Goal: Task Accomplishment & Management: Manage account settings

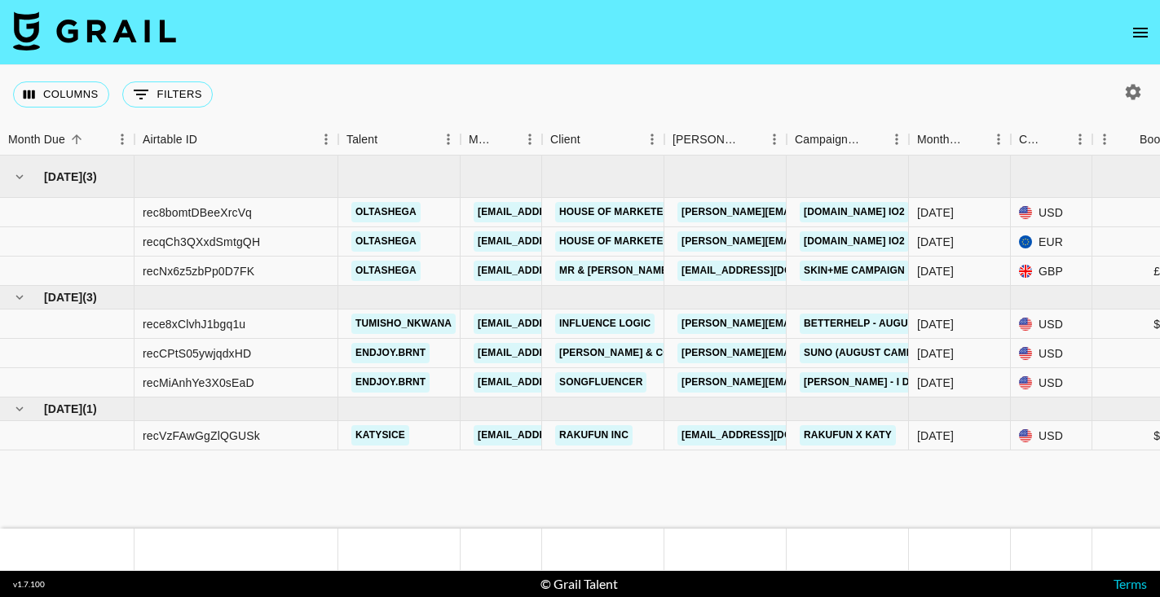
click at [1144, 30] on icon "open drawer" at bounding box center [1140, 33] width 20 height 20
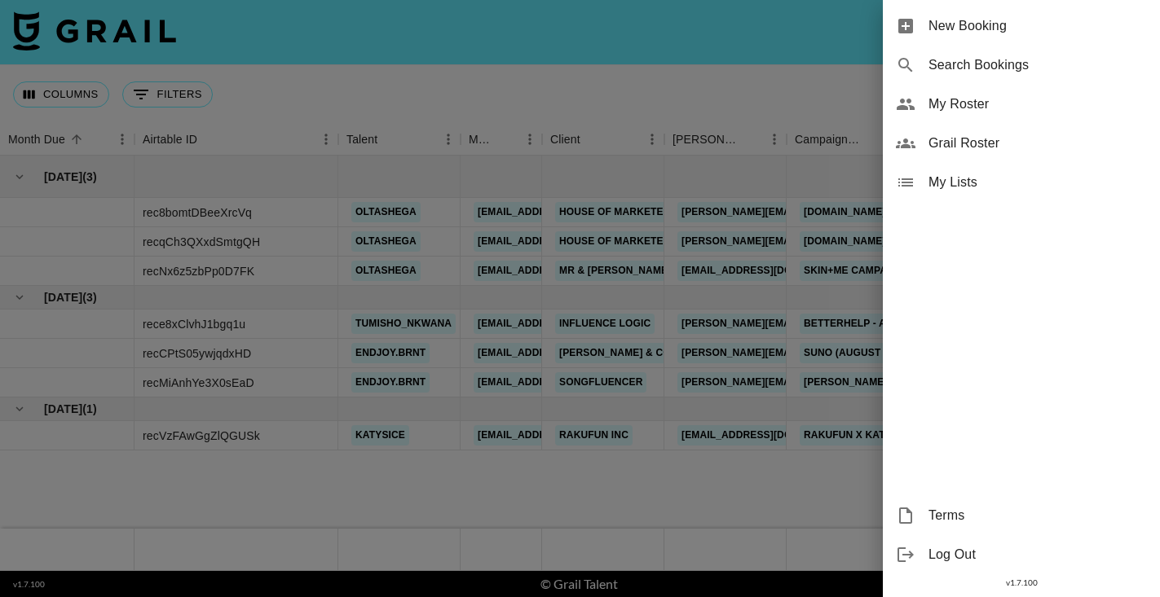
click at [961, 101] on span "My Roster" at bounding box center [1037, 105] width 218 height 20
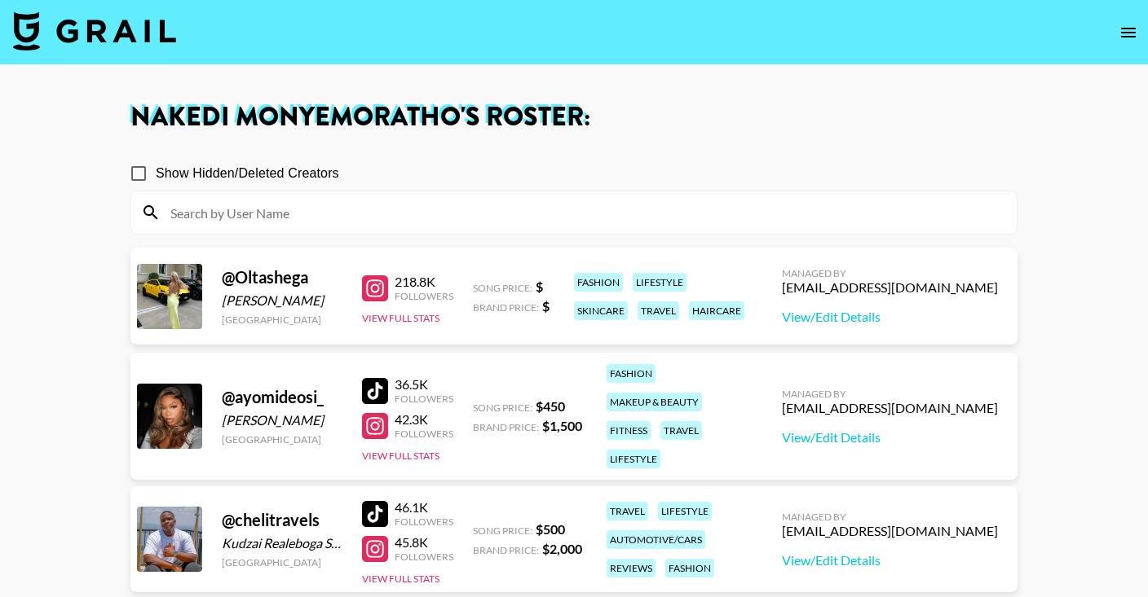
click at [1126, 36] on icon "open drawer" at bounding box center [1128, 33] width 20 height 20
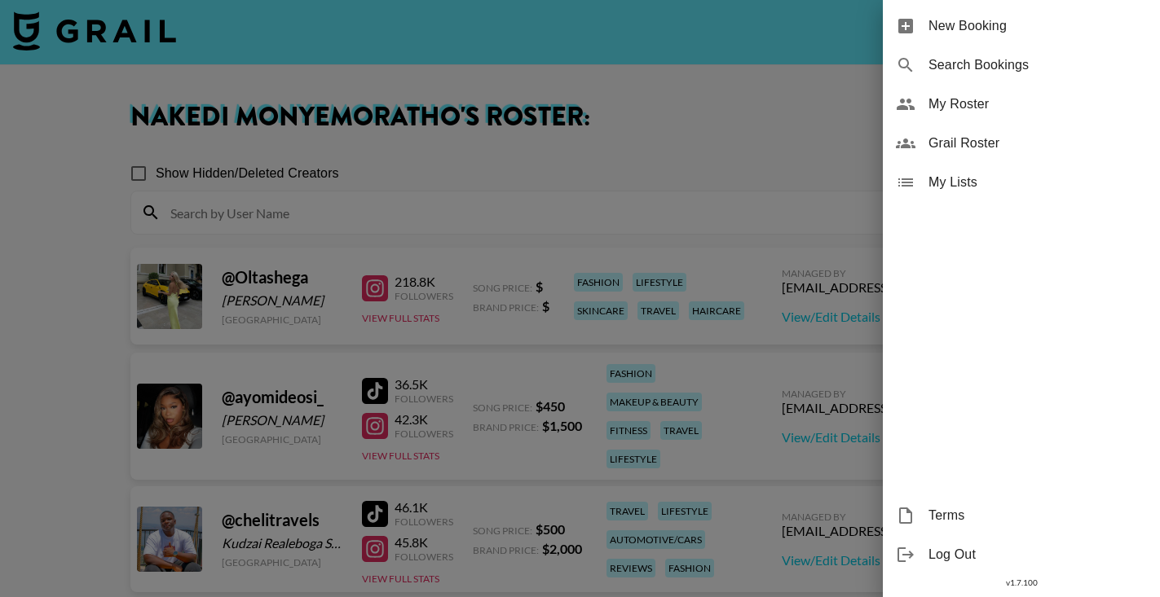
click at [672, 113] on div at bounding box center [580, 298] width 1160 height 597
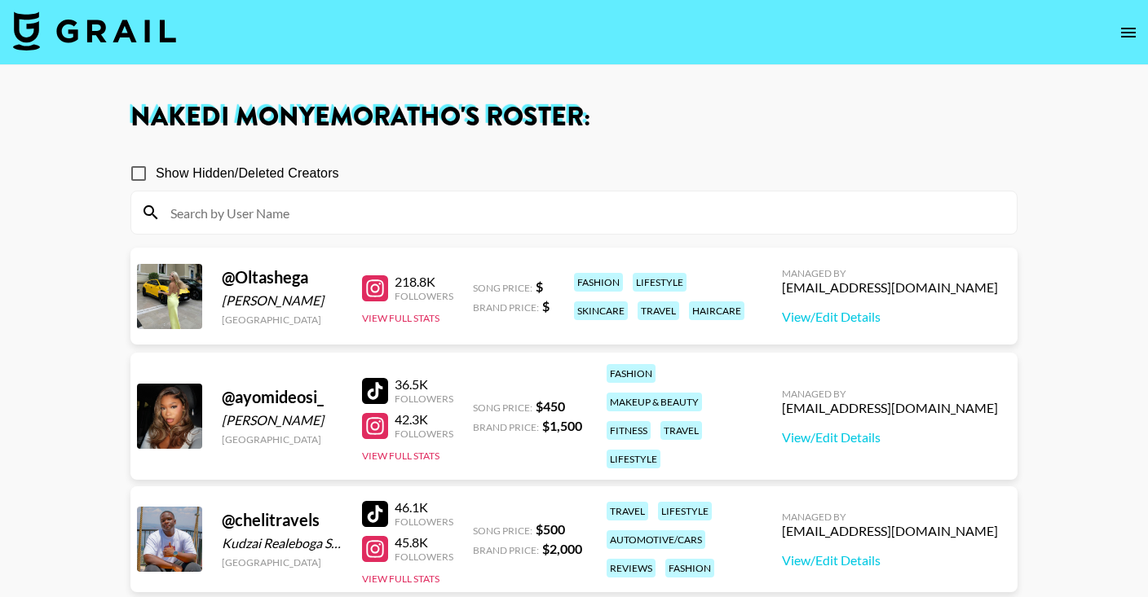
scroll to position [3, 0]
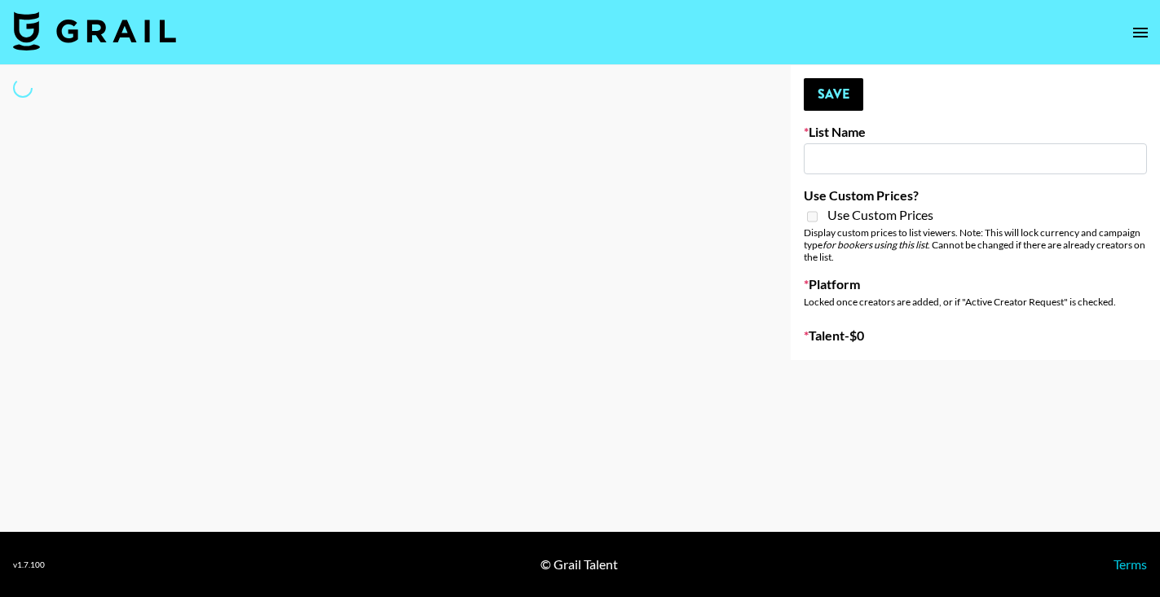
type input "Milan Fashion Week Sep 25"
select select "Song"
type input "Paris Fashion Week [DATE]"
select select "Song"
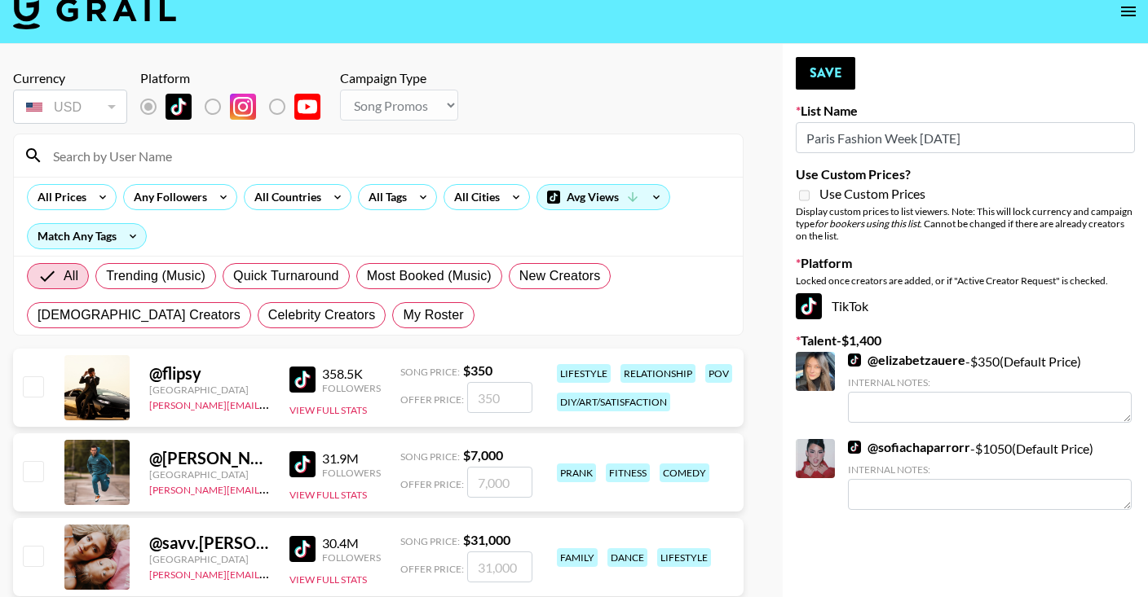
scroll to position [40, 0]
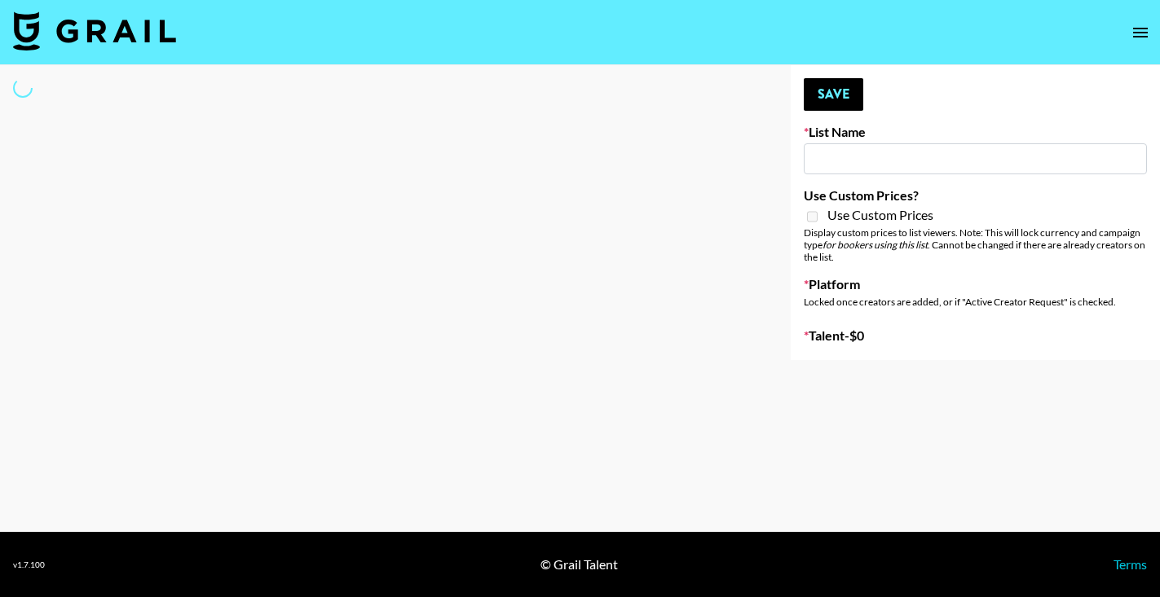
type input "Milan Fashion Week [DATE]"
select select "Song"
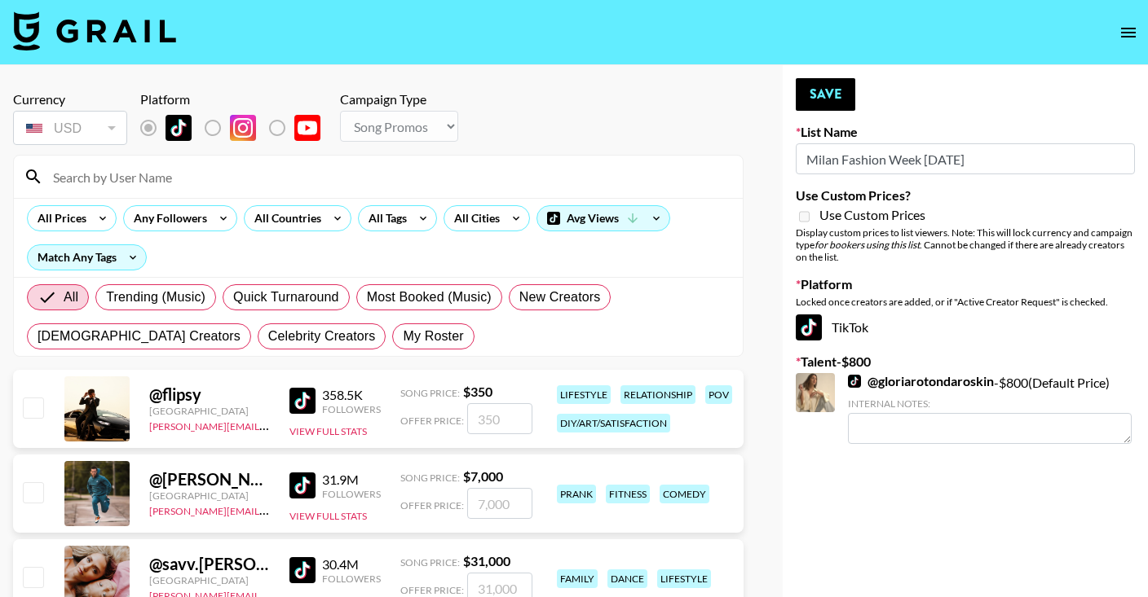
click at [148, 179] on input at bounding box center [388, 177] width 690 height 26
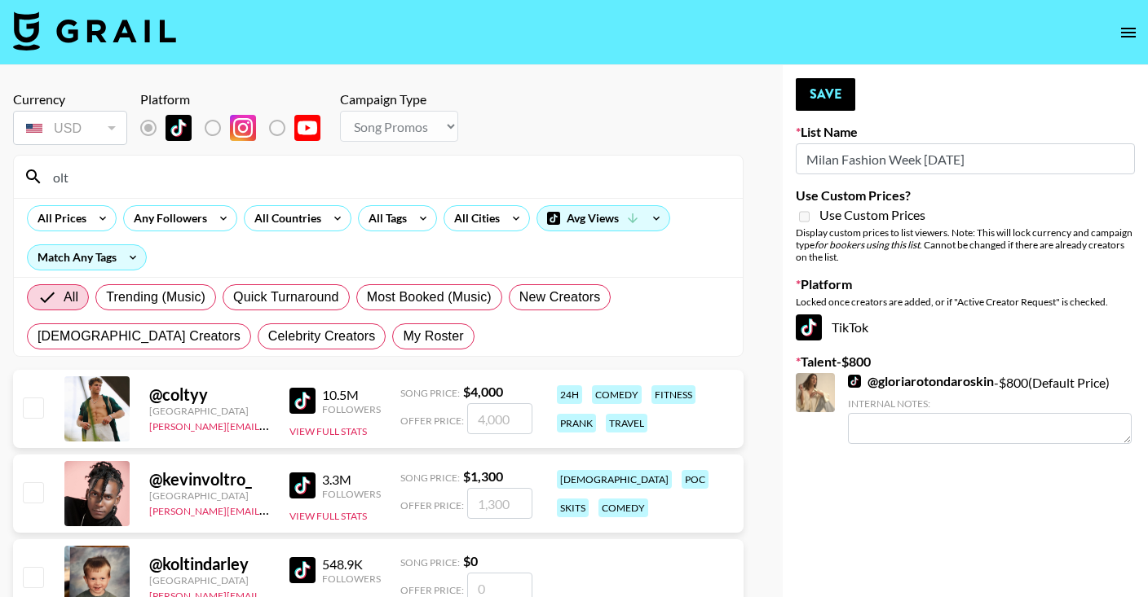
type input "olta"
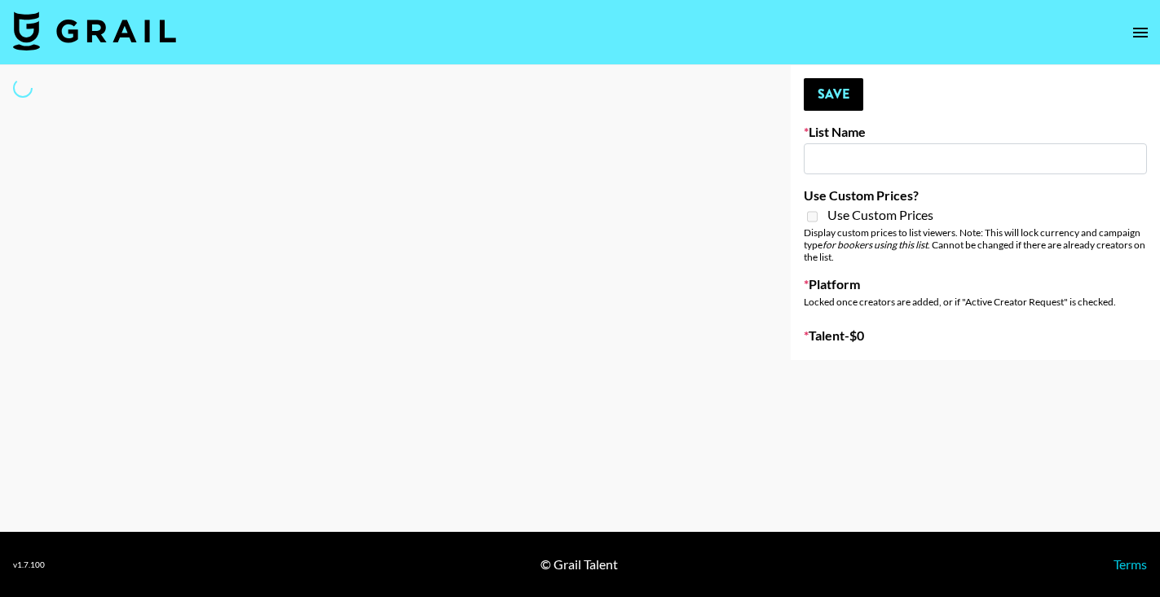
type input "London Fashion Week [DATE]"
select select "Song"
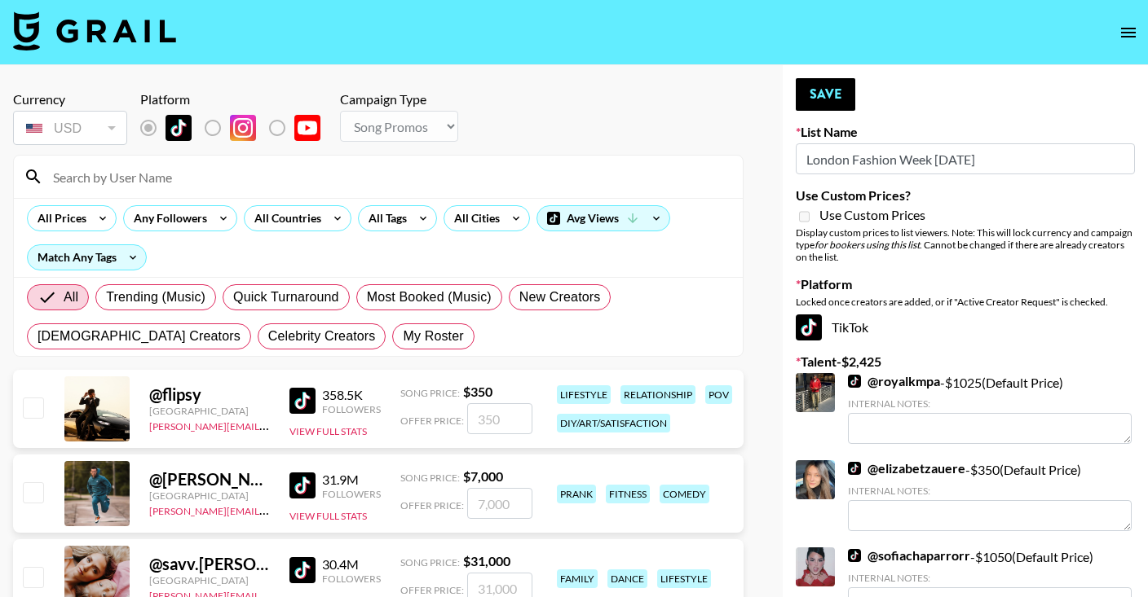
click at [90, 180] on input at bounding box center [388, 177] width 690 height 26
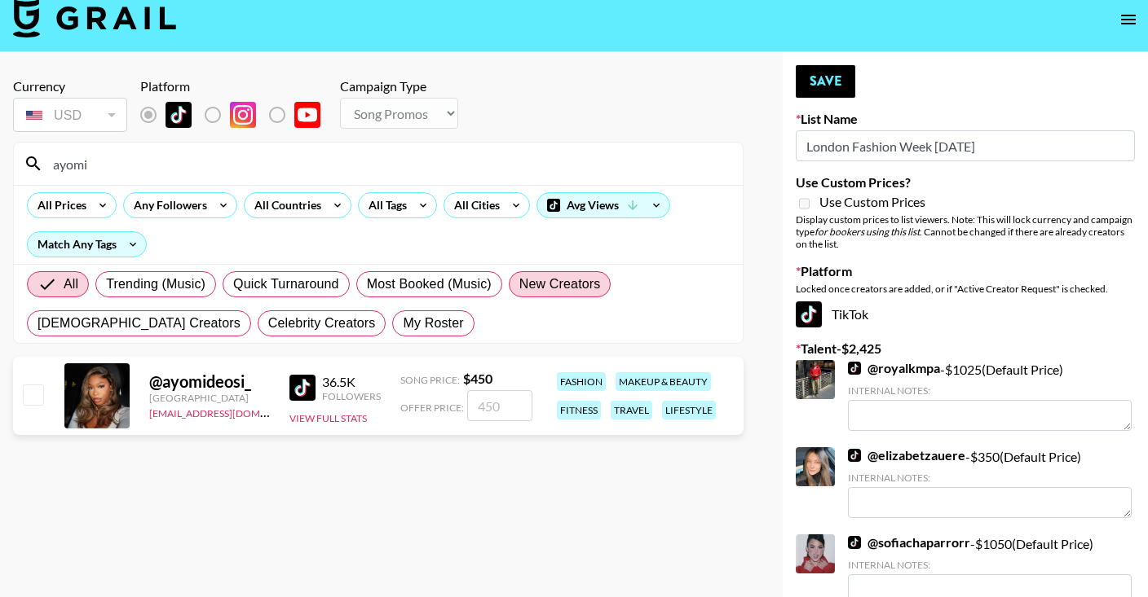
scroll to position [116, 0]
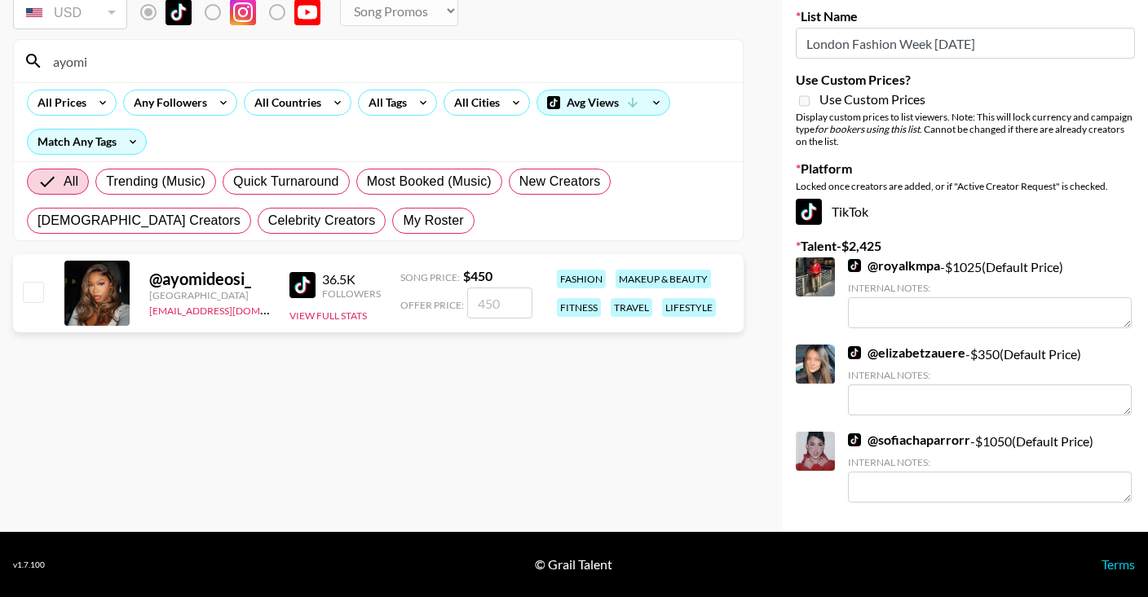
type input "ayomi"
click at [487, 306] on input "number" at bounding box center [499, 303] width 65 height 31
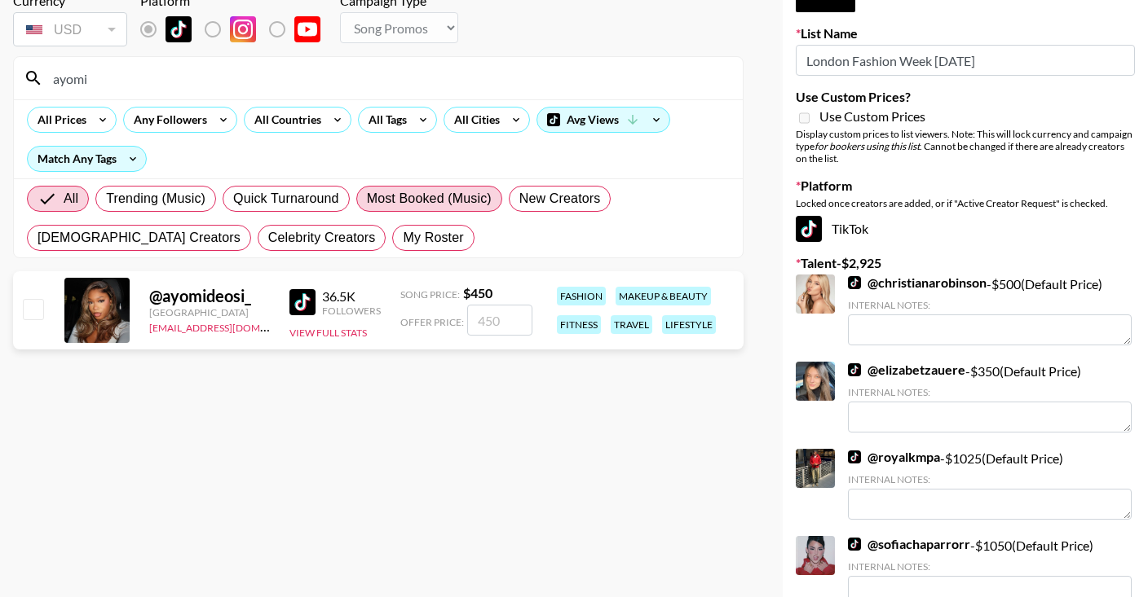
scroll to position [48, 0]
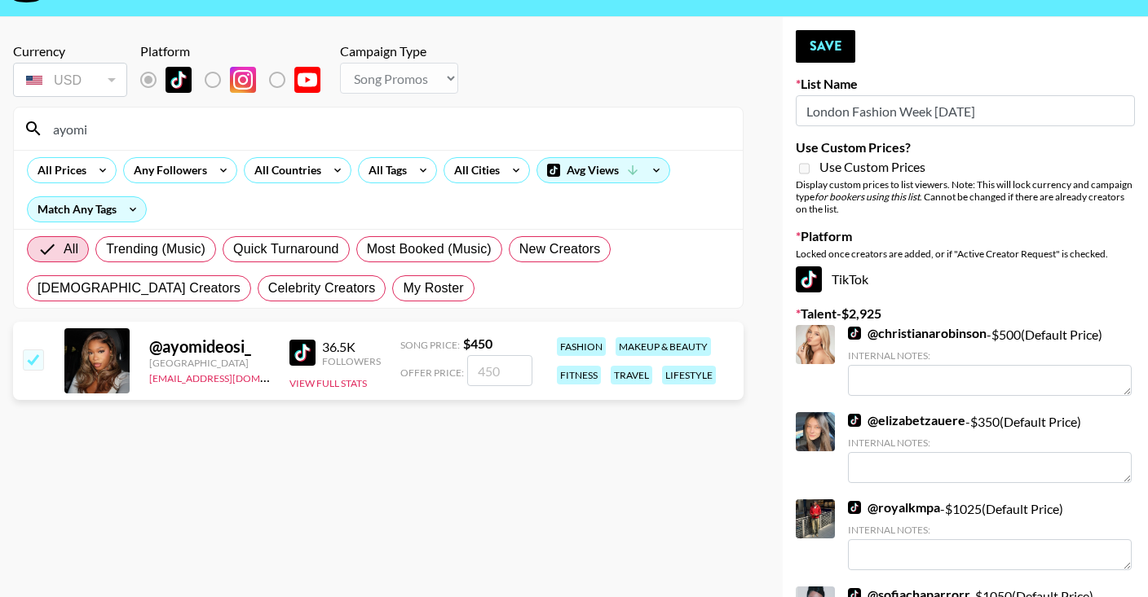
checkbox input "true"
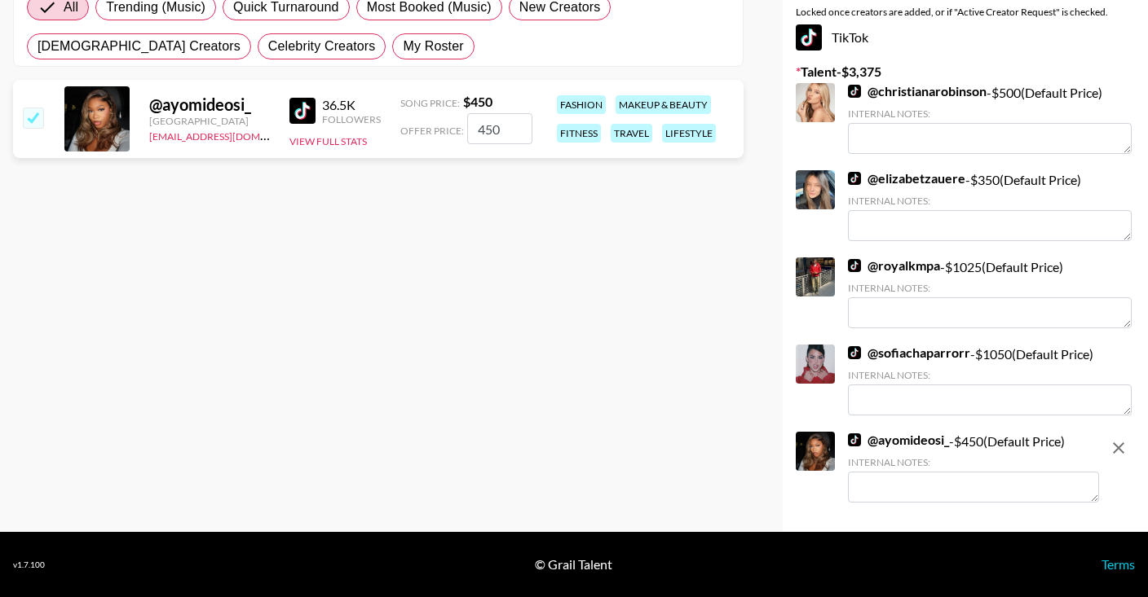
scroll to position [0, 0]
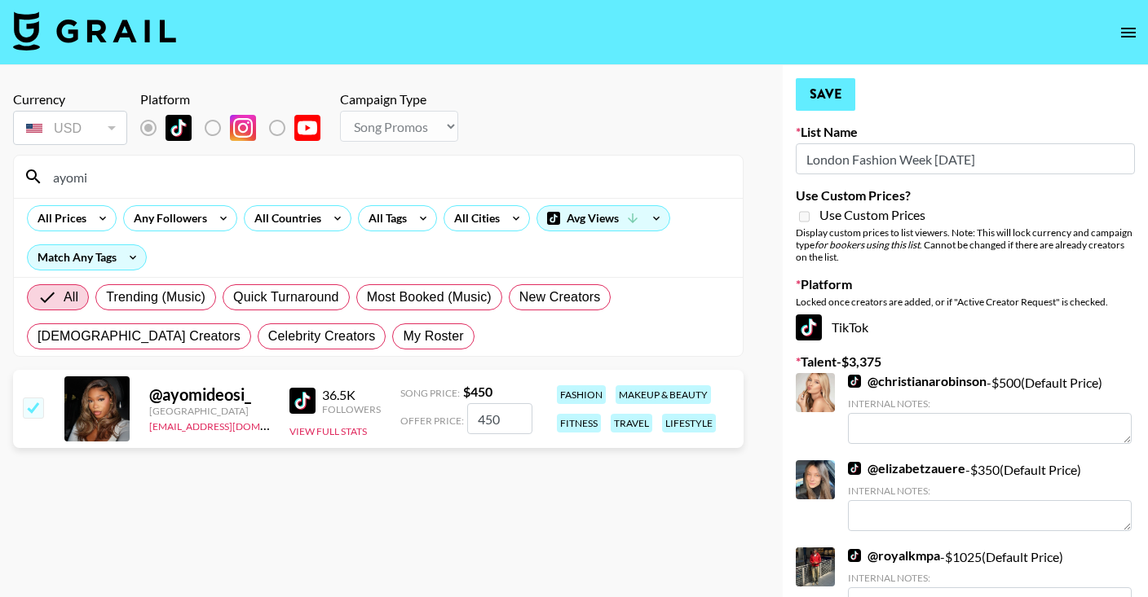
type input "450"
click at [826, 91] on button "Save" at bounding box center [824, 94] width 59 height 33
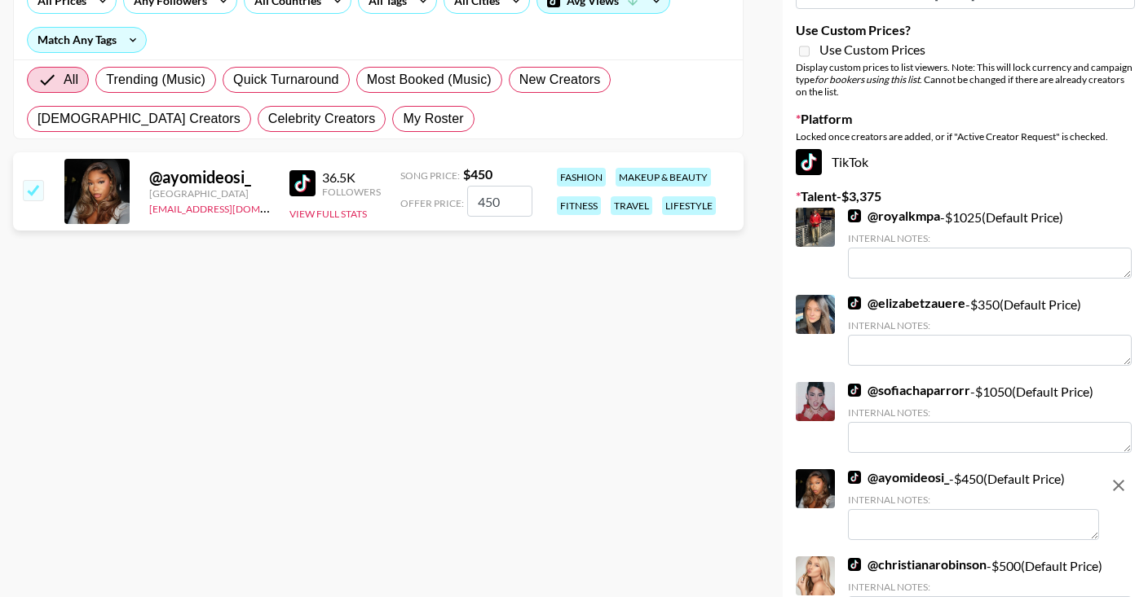
scroll to position [342, 0]
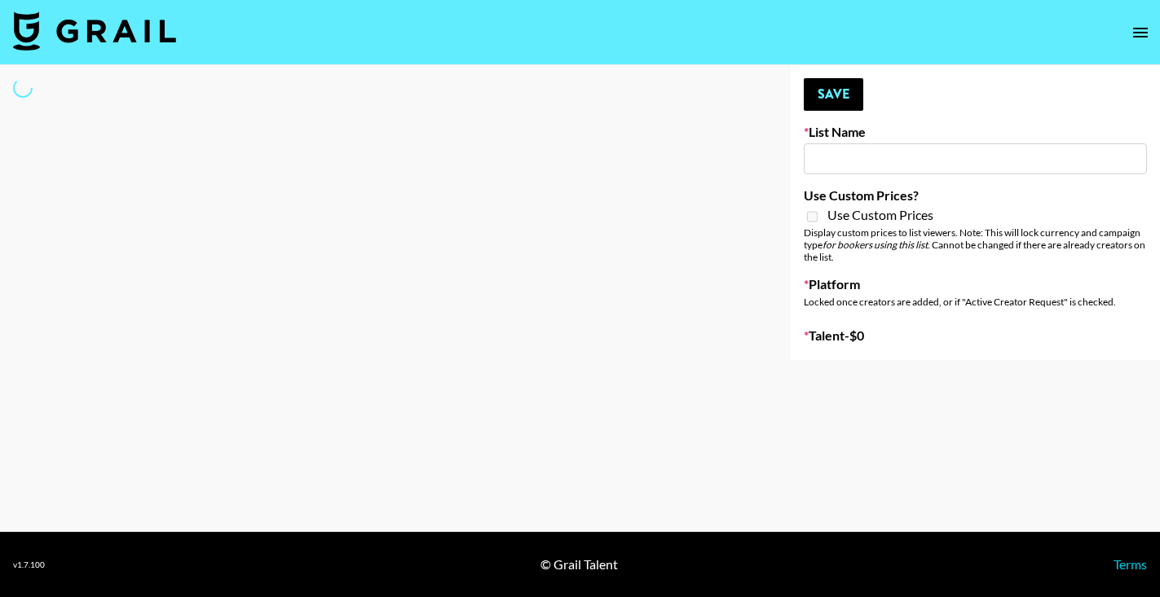
type input "Milan Fashion Week [DATE]"
select select "Song"
type input "[US_STATE] Fashion Week [DATE]"
select select "Song"
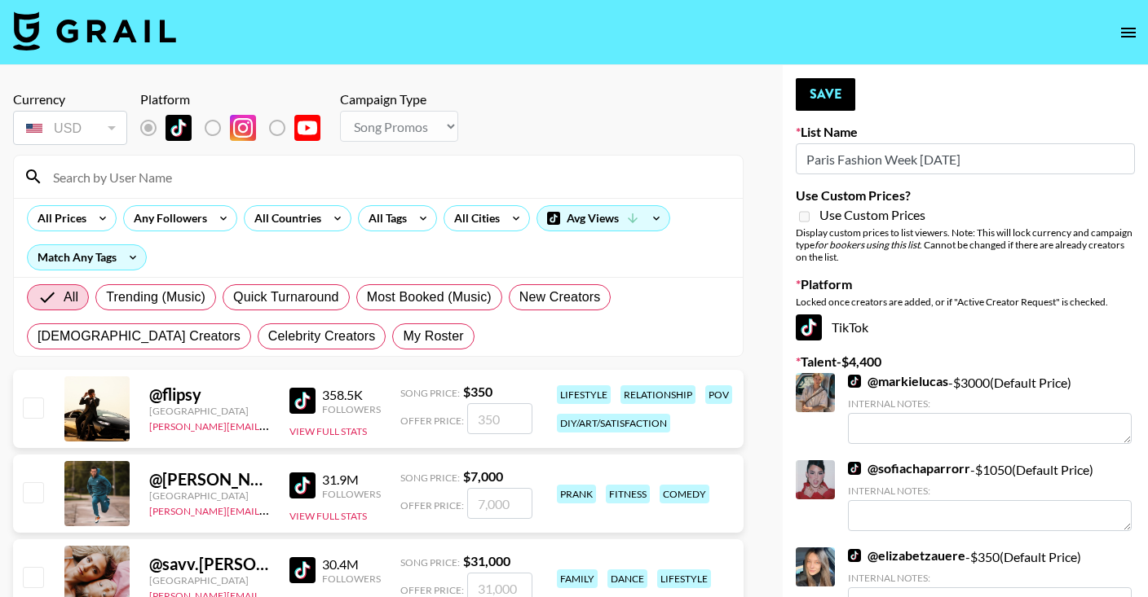
select select "Song"
